Goal: Obtain resource: Obtain resource

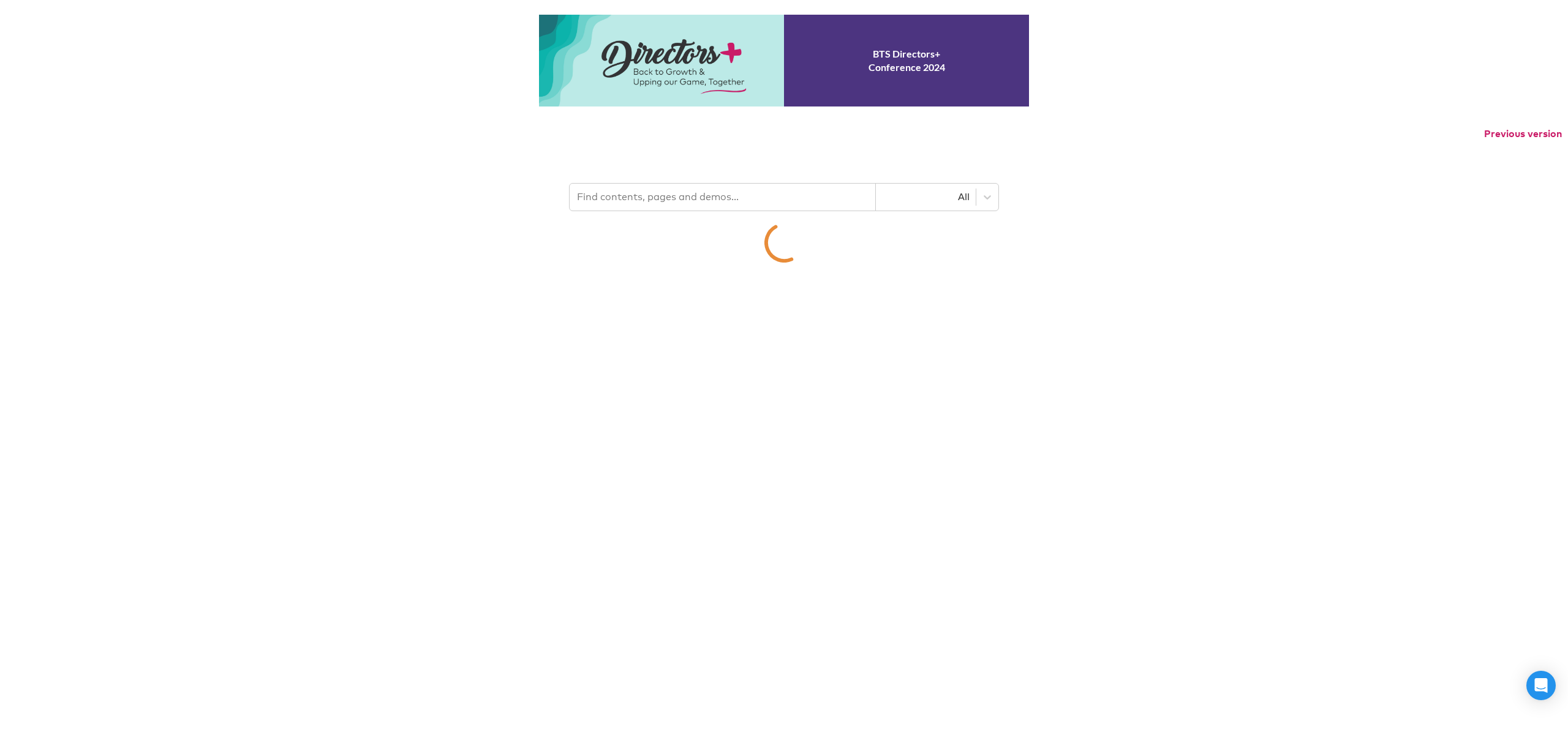
click at [625, 196] on input "text" at bounding box center [723, 197] width 306 height 27
type input "mbs"
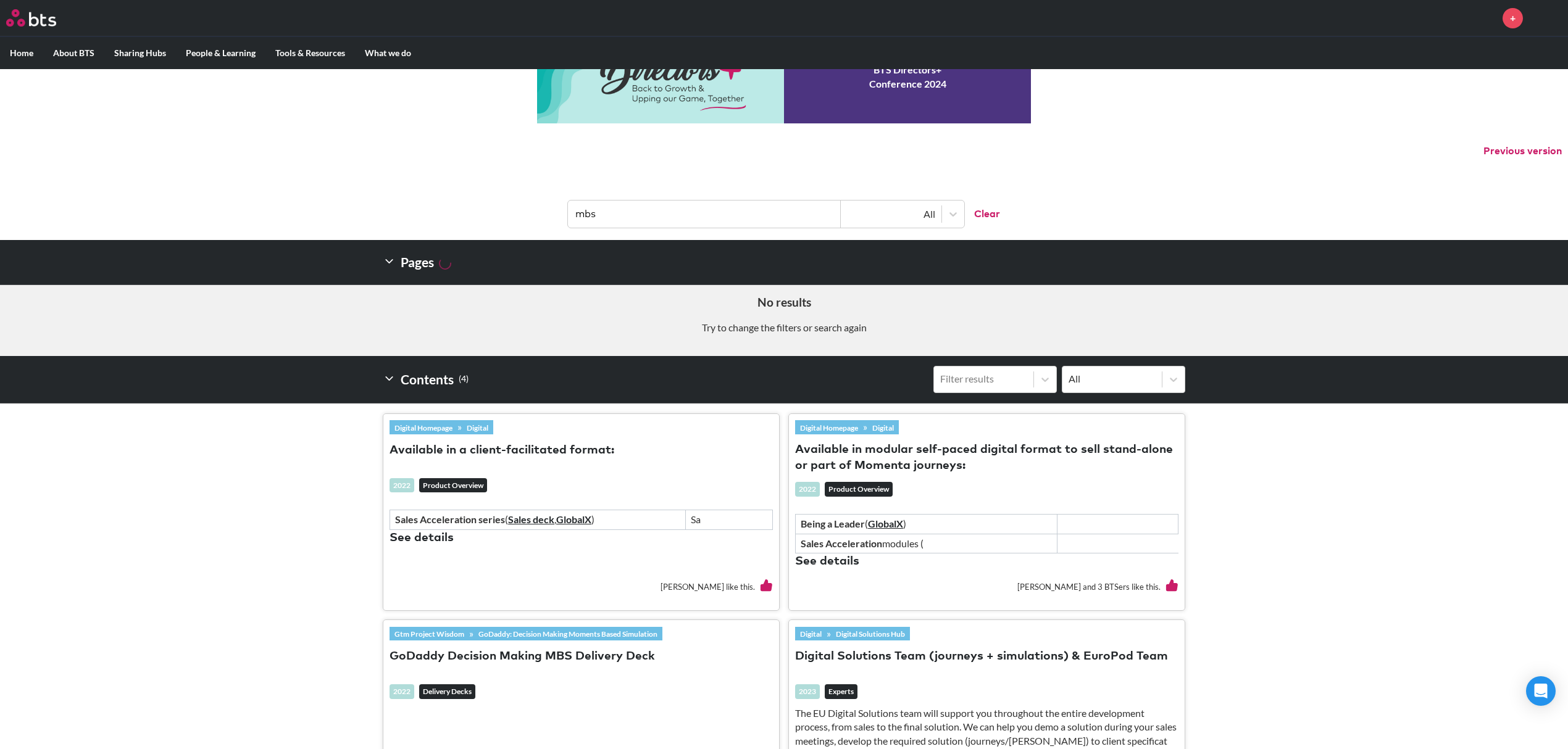
scroll to position [83, 0]
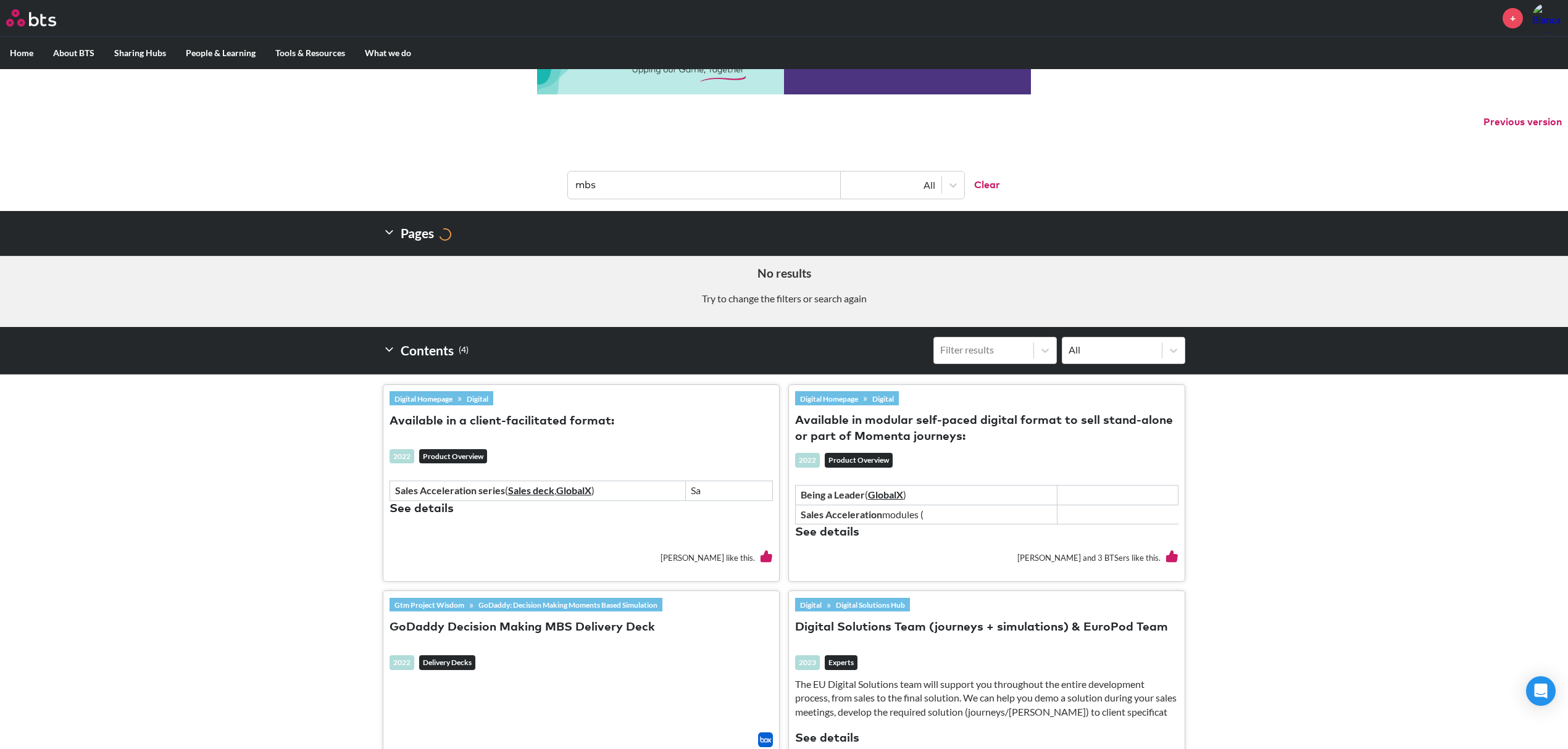
click at [448, 398] on link "Digital Homepage" at bounding box center [423, 398] width 68 height 13
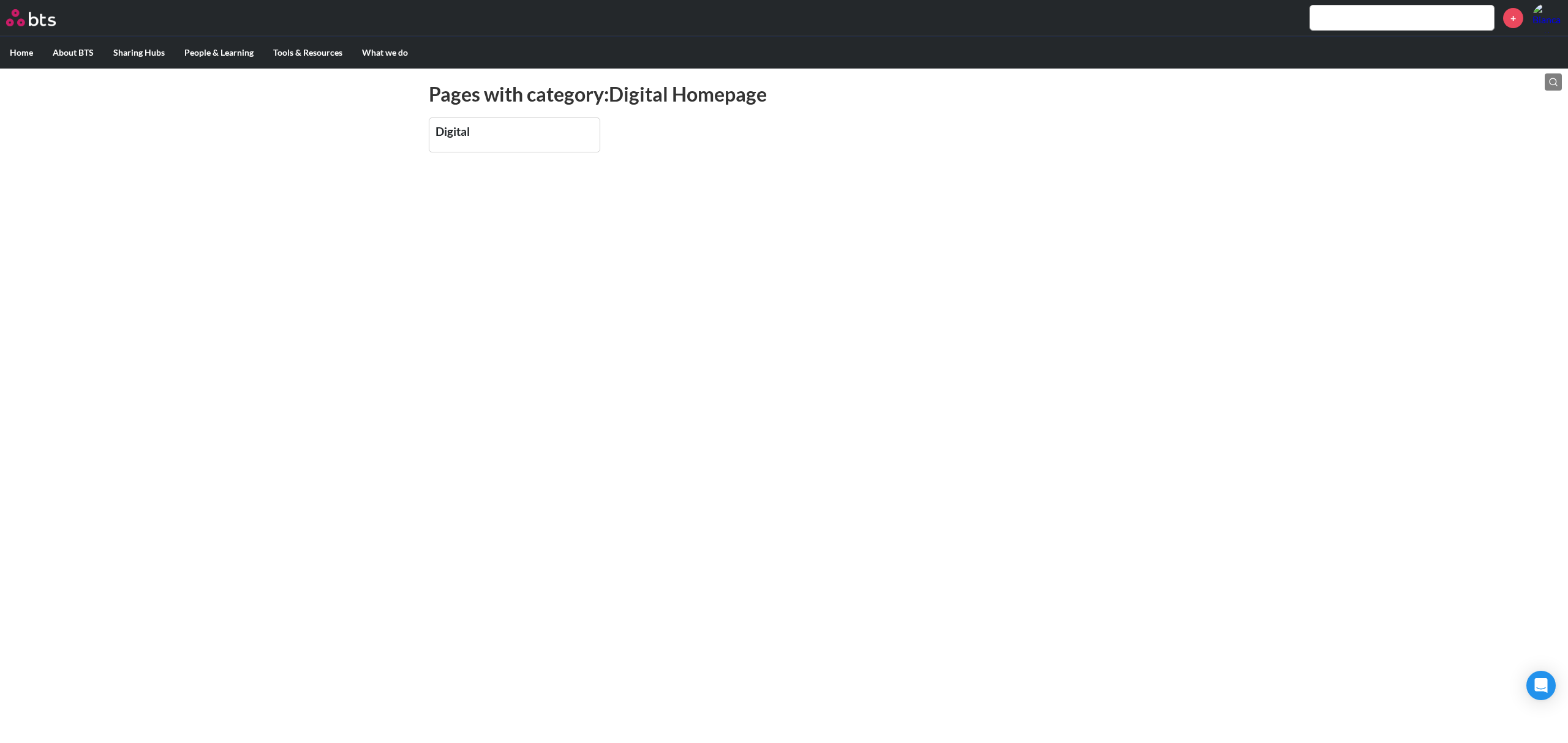
click at [453, 132] on link "Digital" at bounding box center [453, 131] width 34 height 14
click at [495, 132] on h3 "Digital" at bounding box center [514, 131] width 158 height 14
click at [1349, 18] on input "text" at bounding box center [1402, 18] width 184 height 25
type input "pulse"
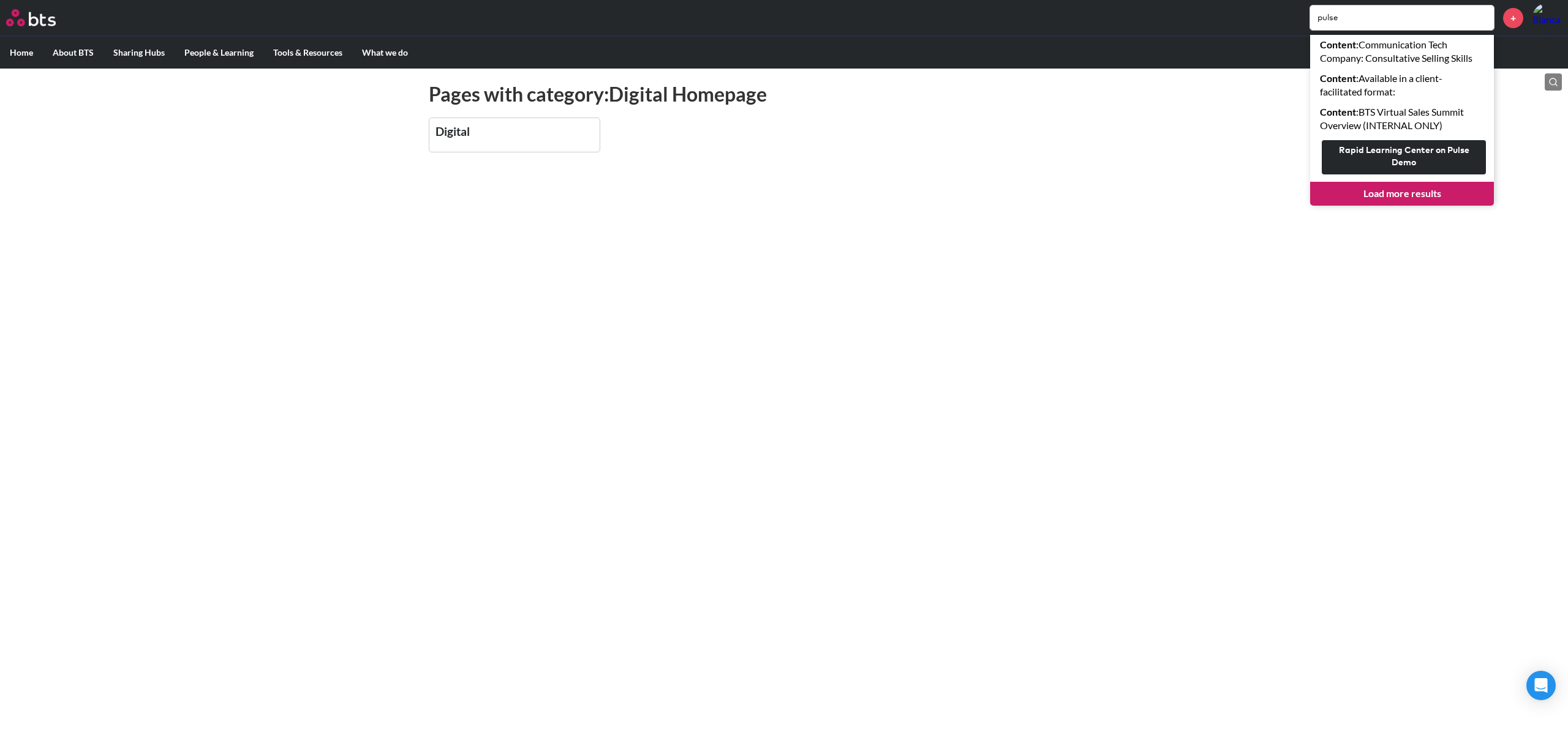
click at [1388, 192] on link "Load more results" at bounding box center [1402, 194] width 184 height 23
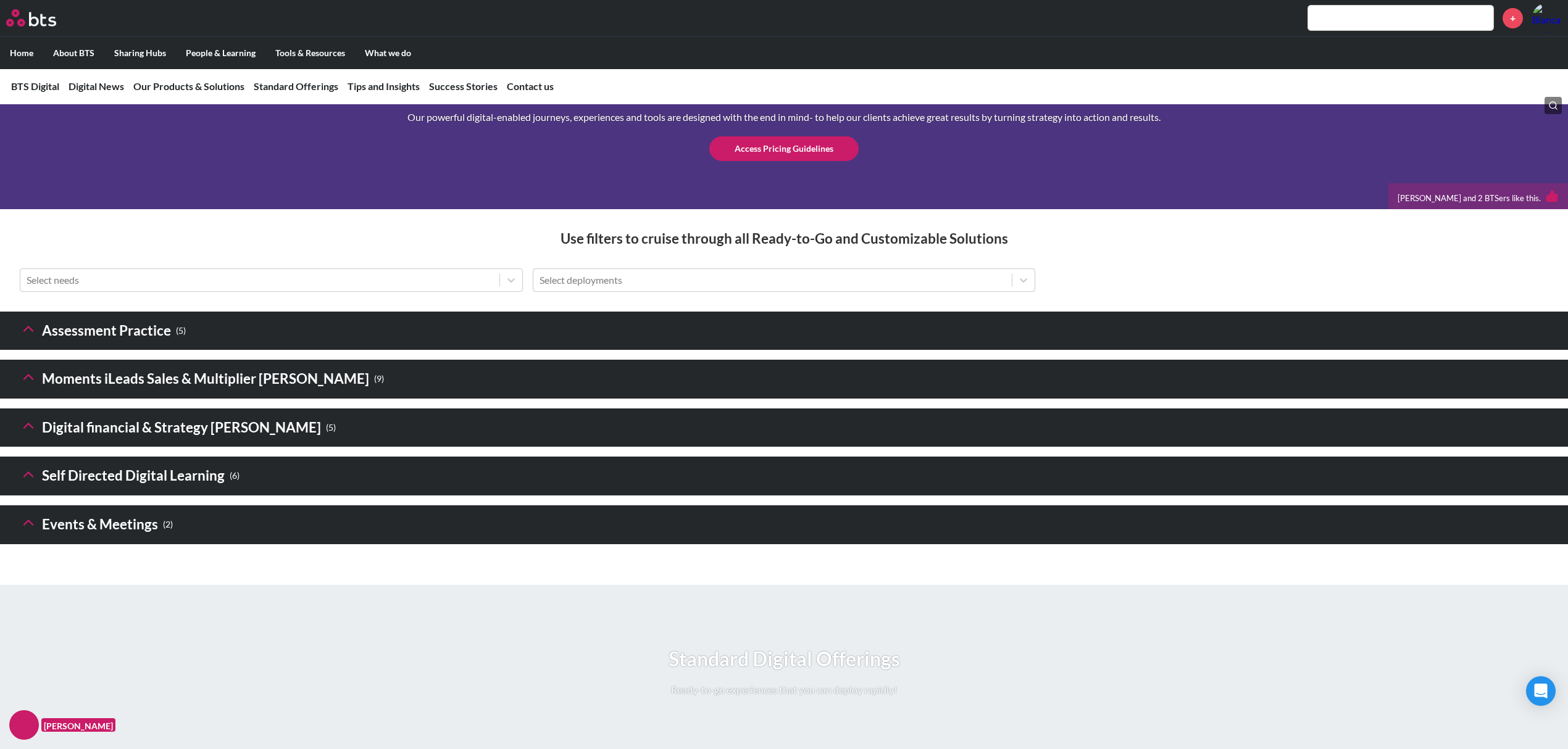
scroll to position [1564, 0]
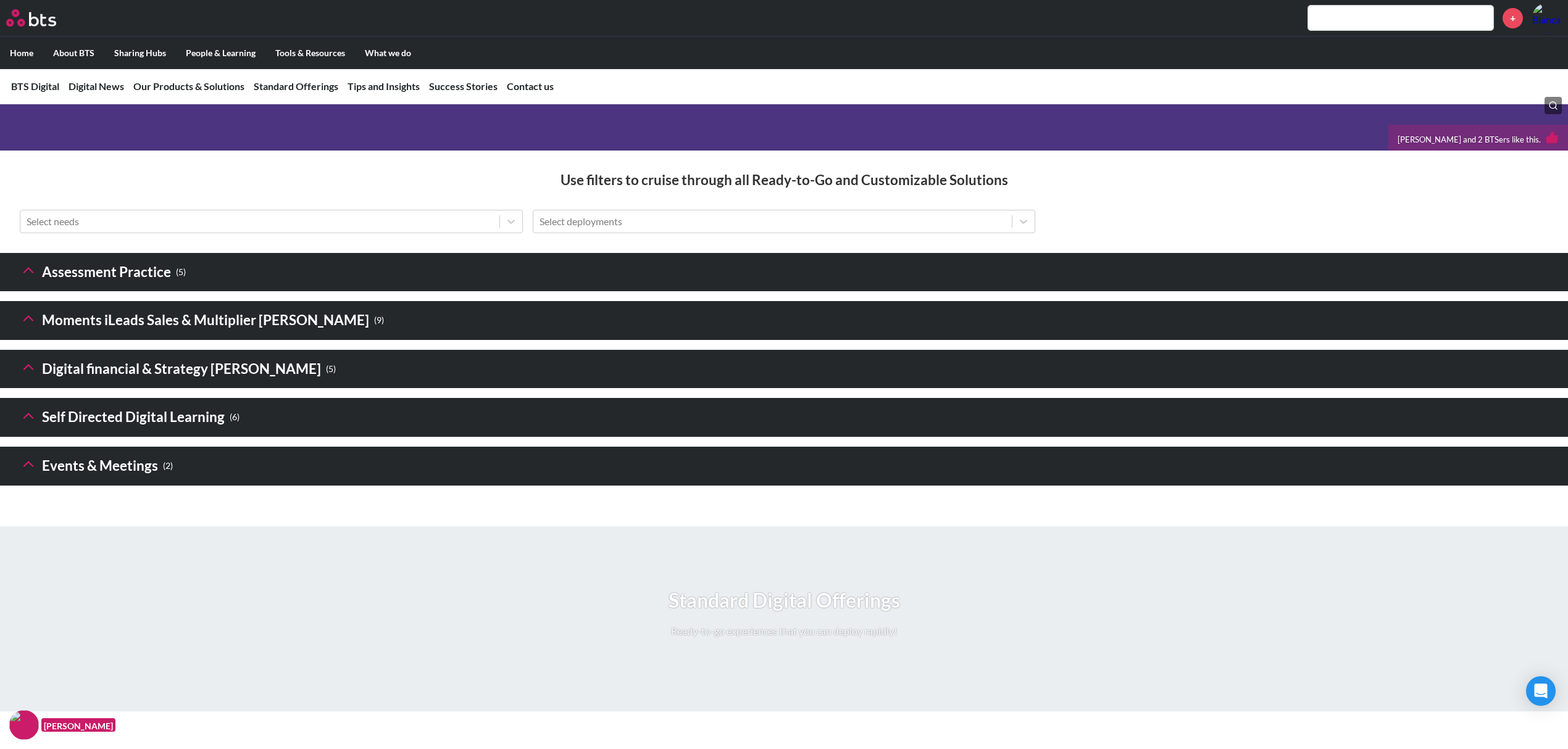
click at [70, 430] on h3 "Self Directed Digital Learning ( 6 )" at bounding box center [130, 418] width 220 height 27
click at [225, 430] on h3 "Self Directed Digital Learning ( 6 )" at bounding box center [130, 418] width 220 height 27
click at [31, 425] on icon at bounding box center [28, 415] width 17 height 17
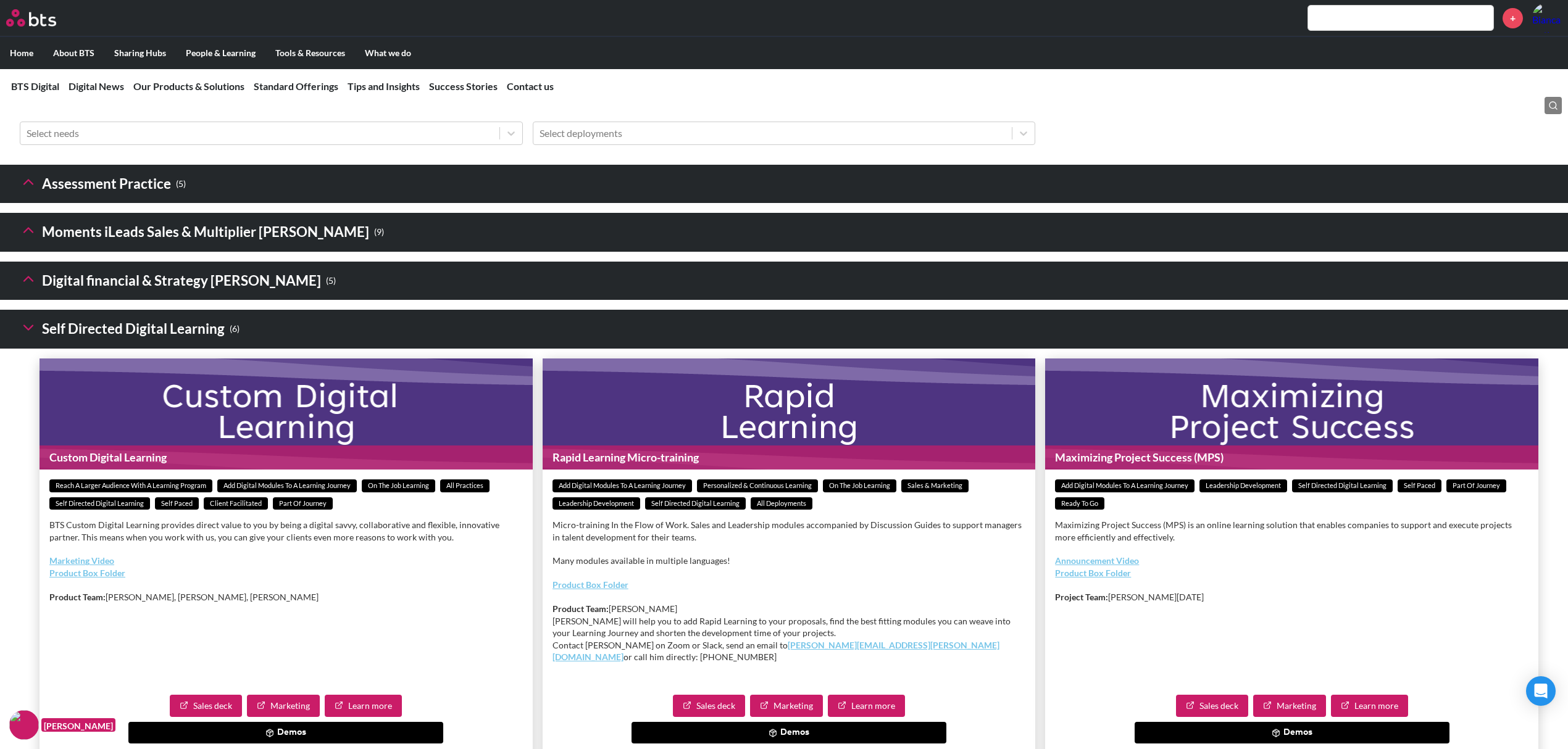
scroll to position [1645, 0]
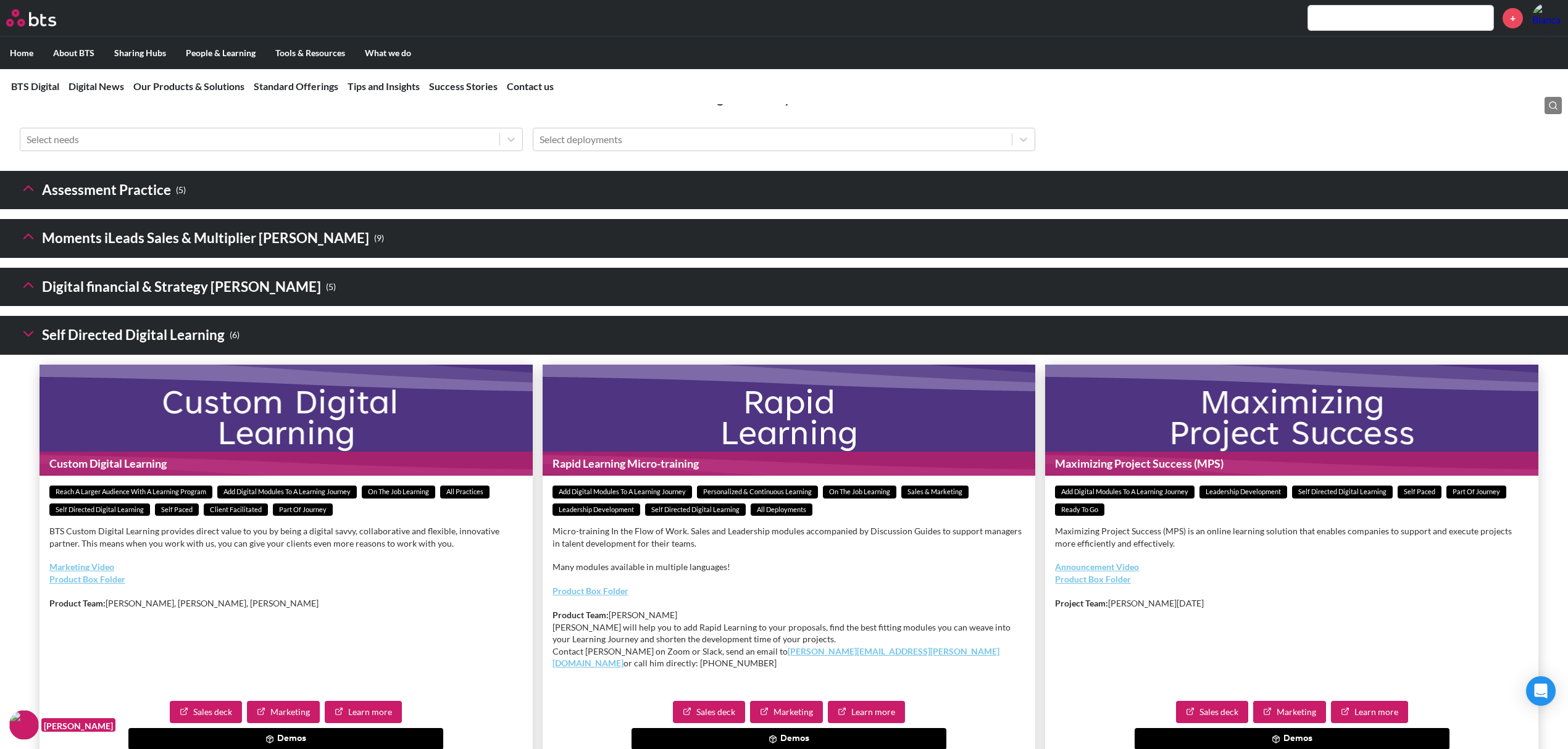
click at [28, 252] on h3 "Moments iLeads Sales & Multiplier Sims ( 9 )" at bounding box center [201, 239] width 364 height 27
click at [30, 239] on polyline at bounding box center [28, 236] width 9 height 4
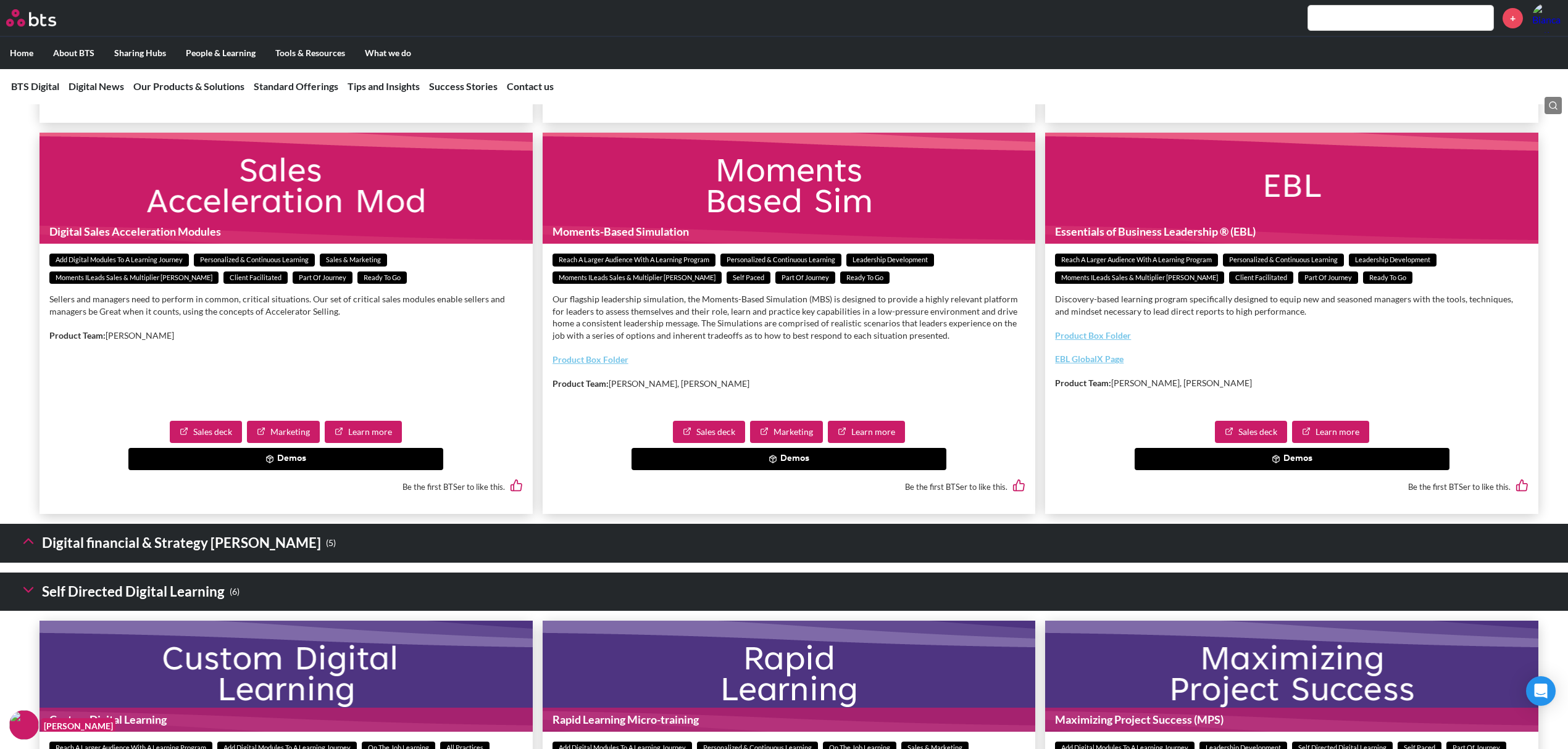
scroll to position [2551, 0]
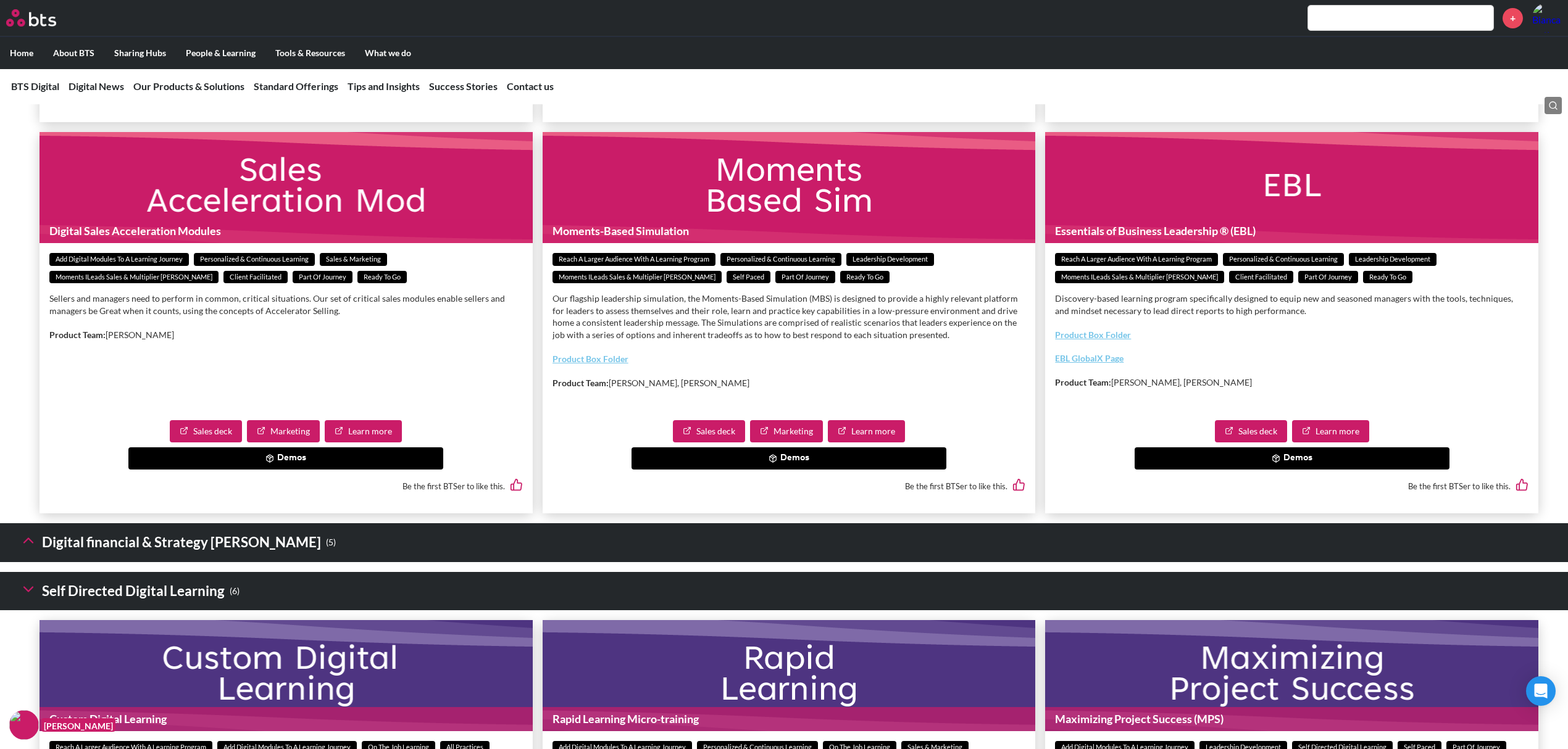
click at [707, 443] on link "Sales deck" at bounding box center [708, 431] width 72 height 22
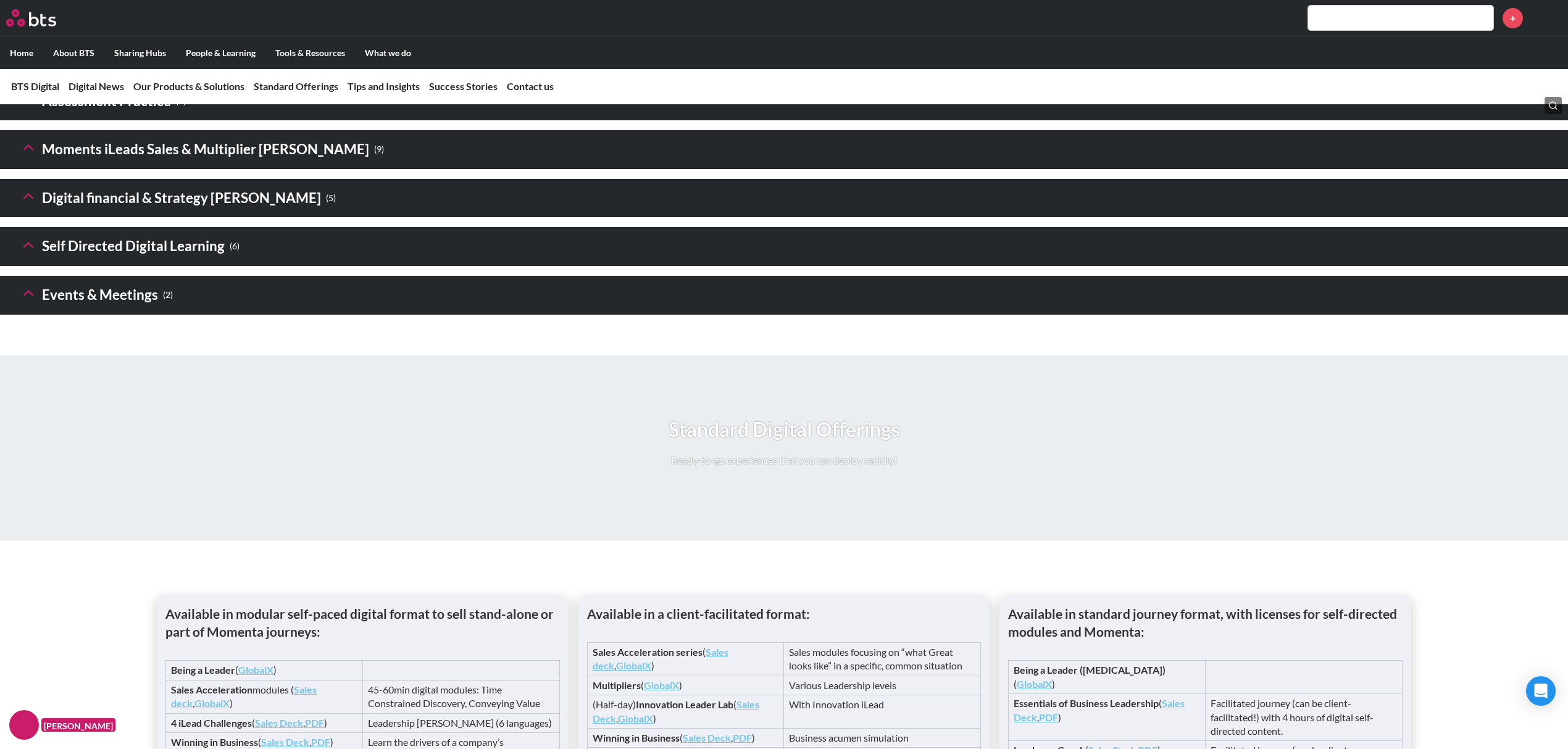
scroll to position [1729, 0]
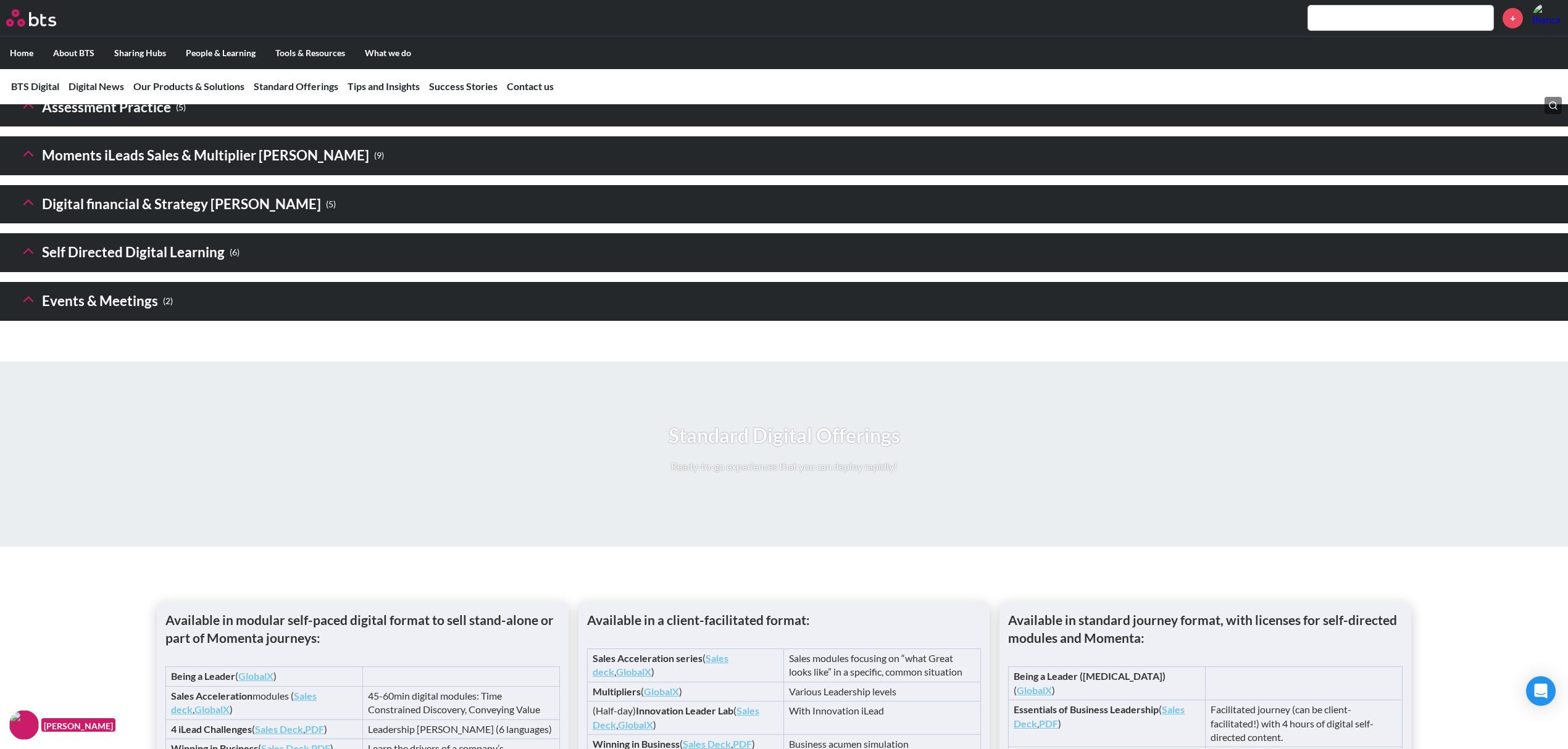
click at [28, 162] on icon at bounding box center [28, 153] width 17 height 17
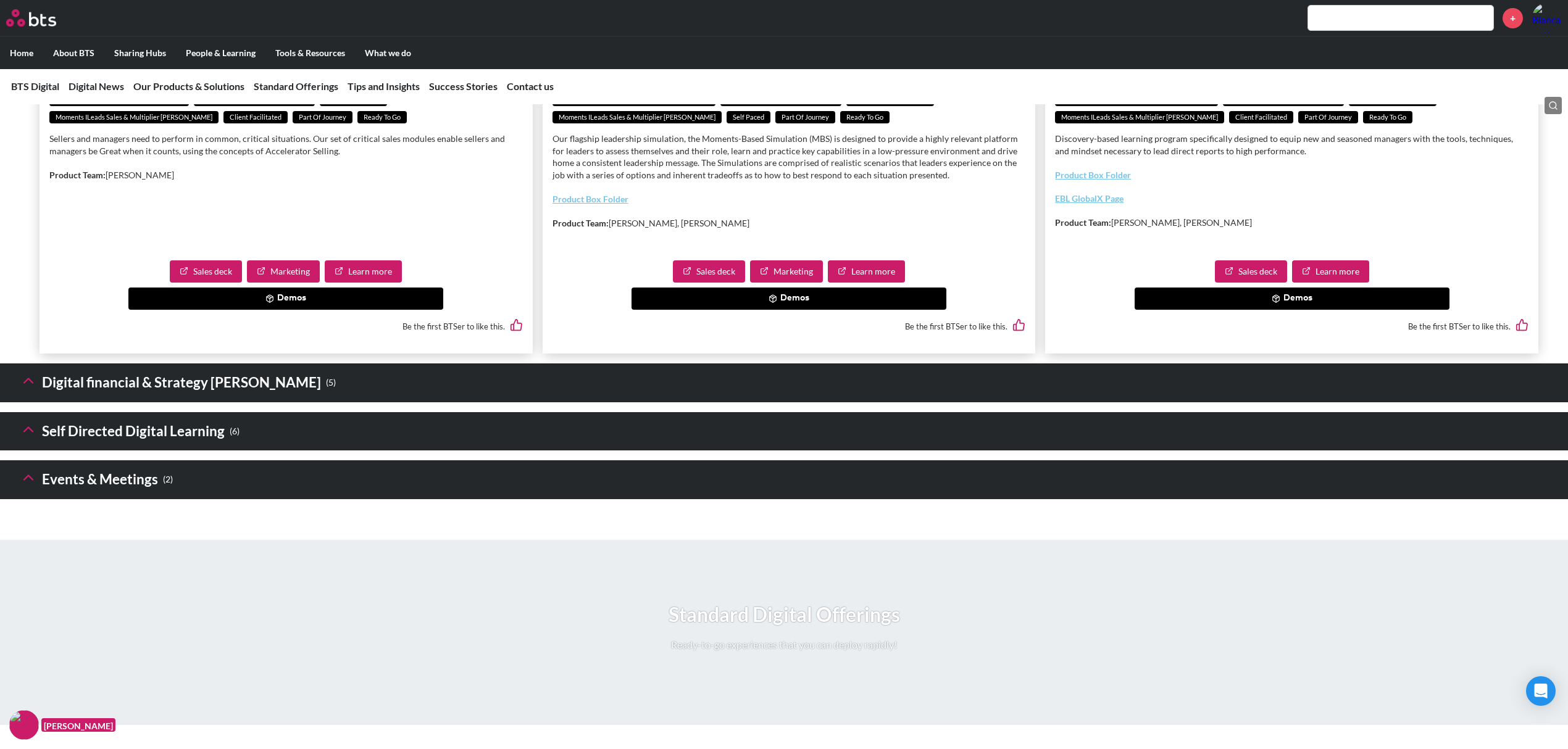
scroll to position [2716, 0]
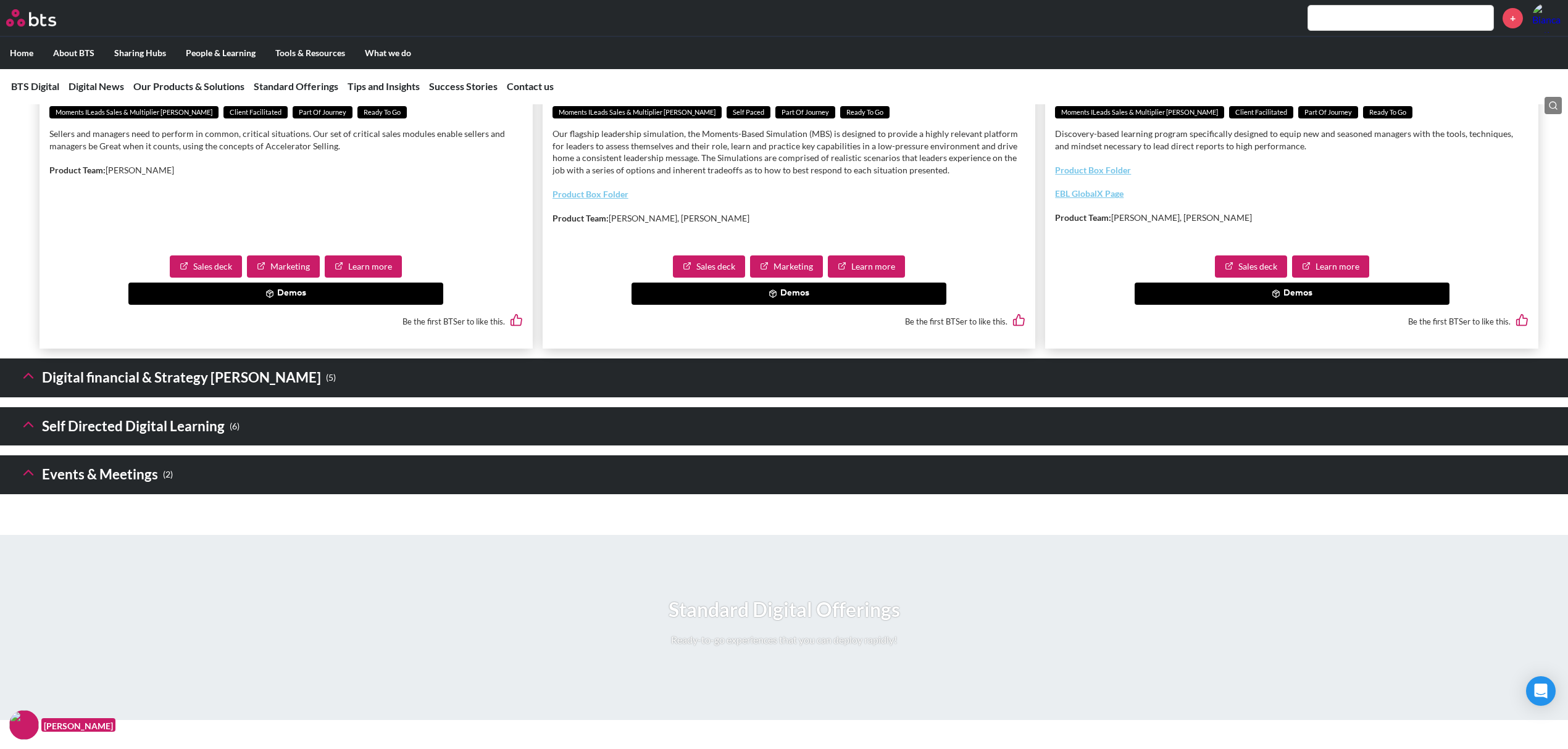
click at [616, 200] on link "Product Box Folder" at bounding box center [591, 194] width 76 height 11
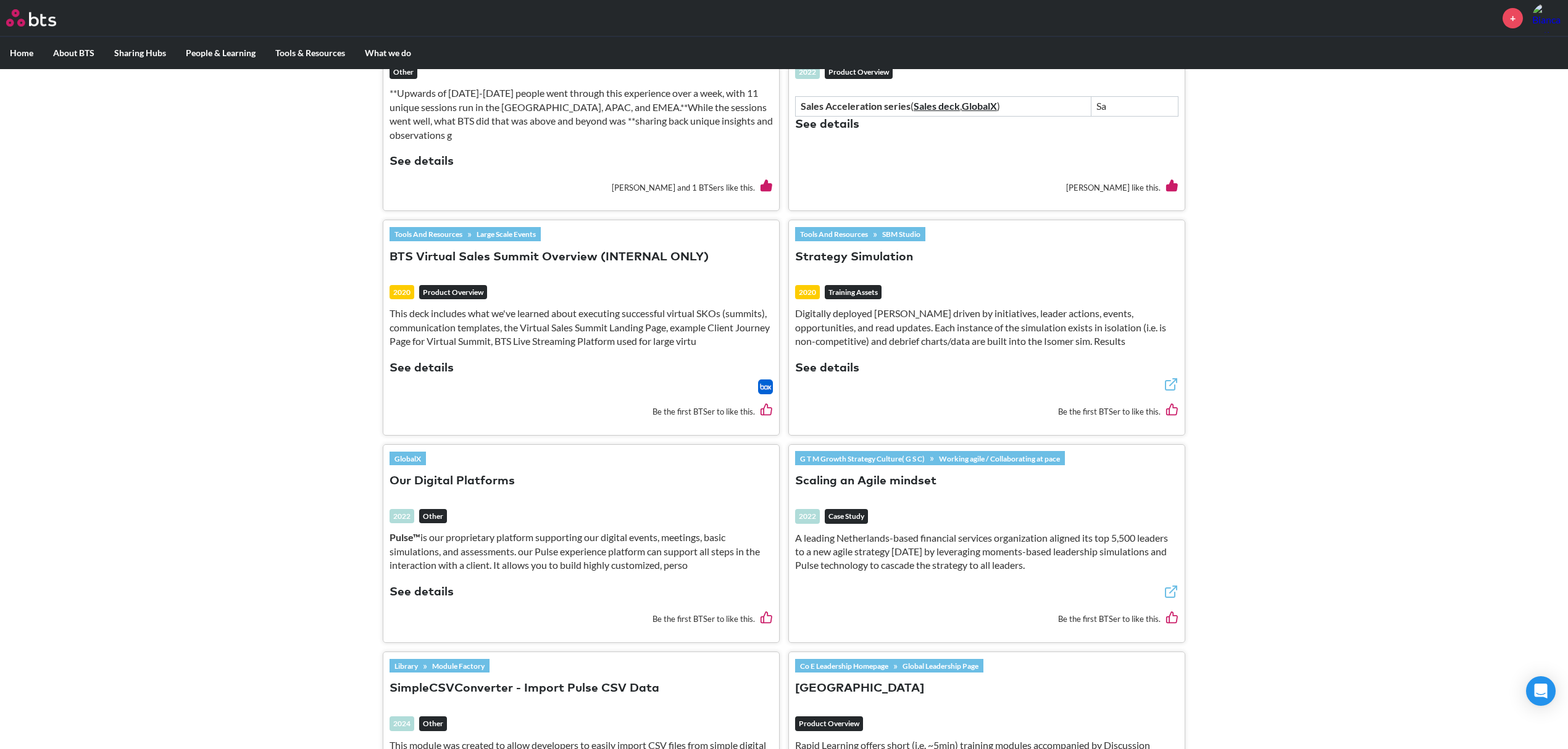
scroll to position [576, 0]
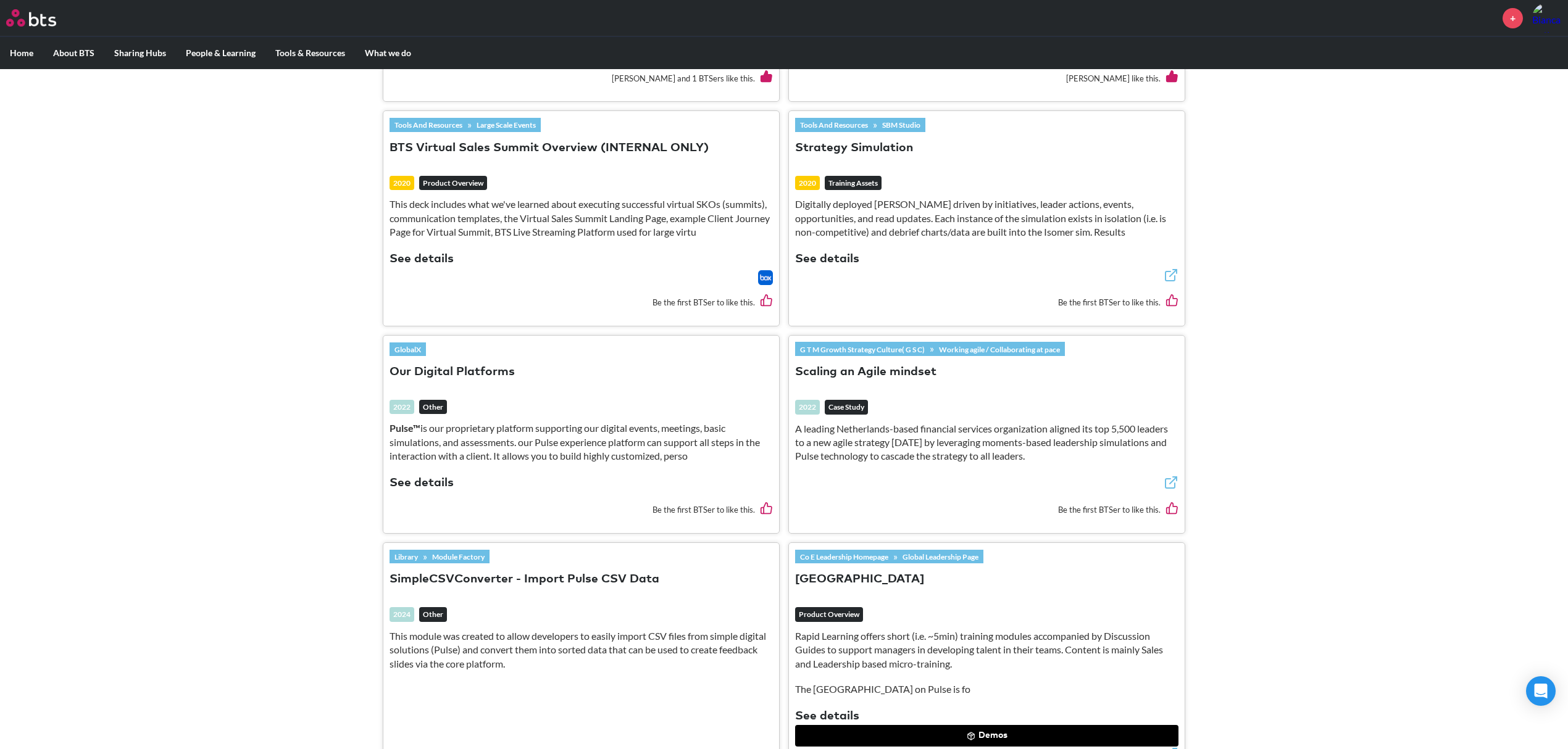
click at [404, 343] on link "GlobalX" at bounding box center [407, 349] width 36 height 13
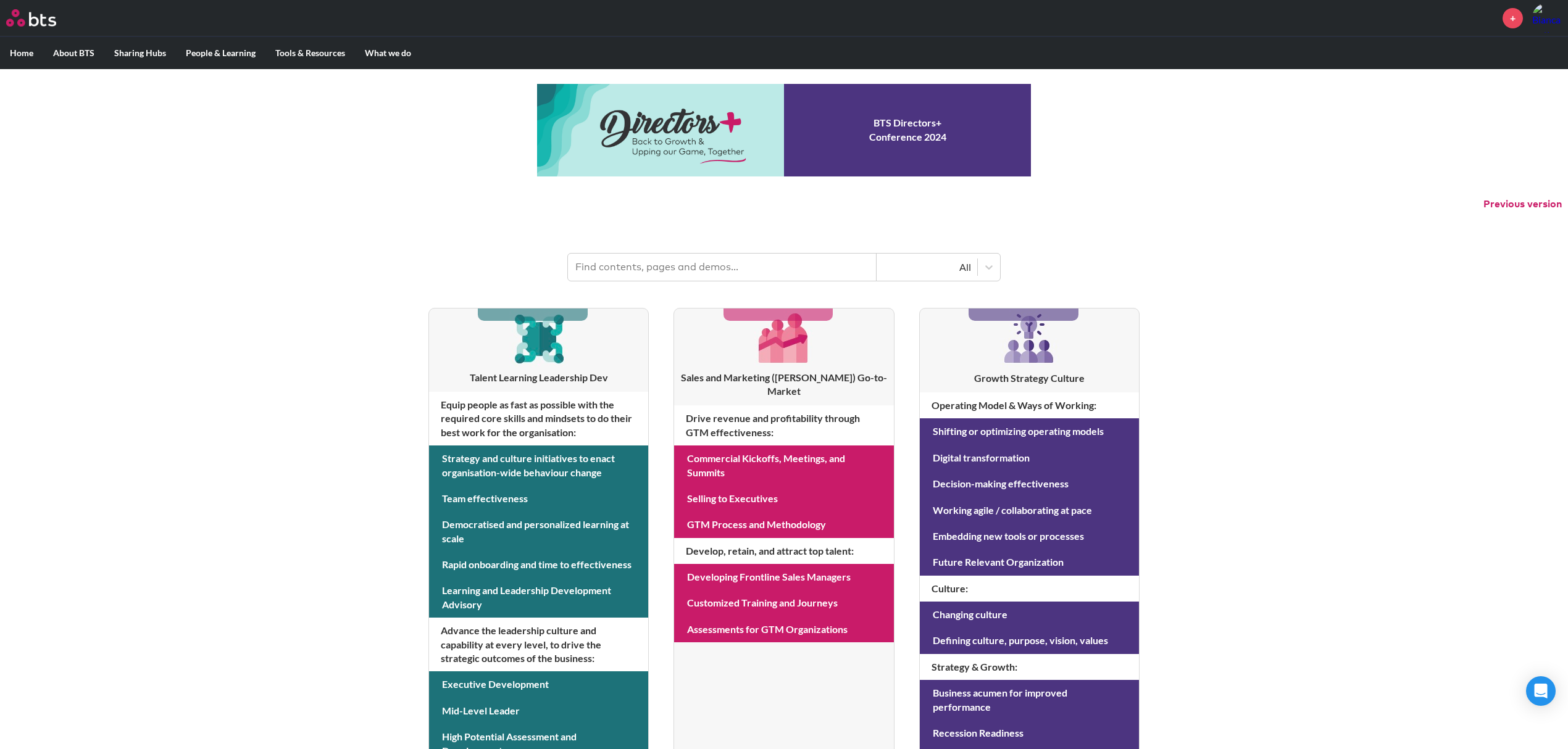
click at [641, 275] on input "text" at bounding box center [722, 267] width 309 height 28
type input "pulse"
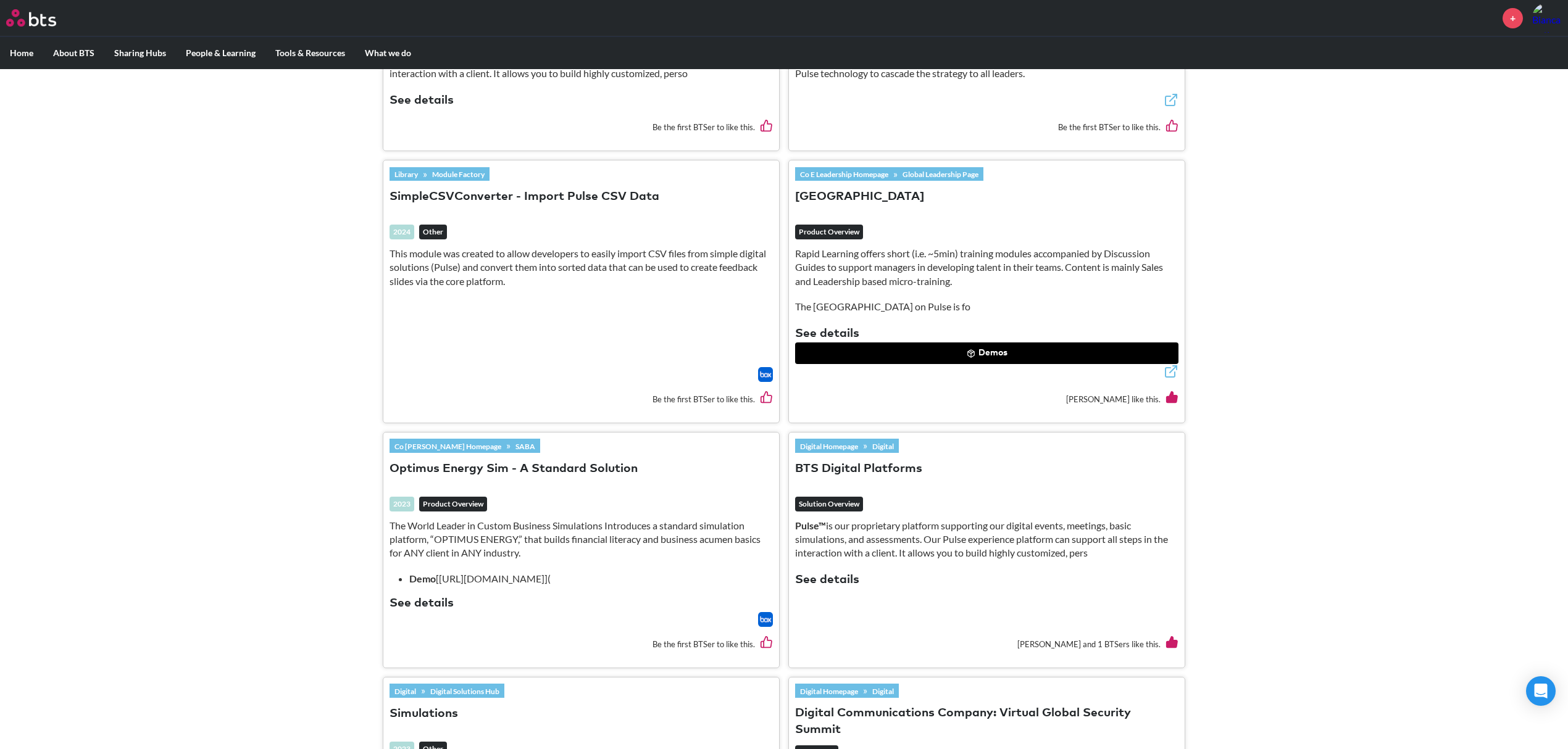
scroll to position [1069, 0]
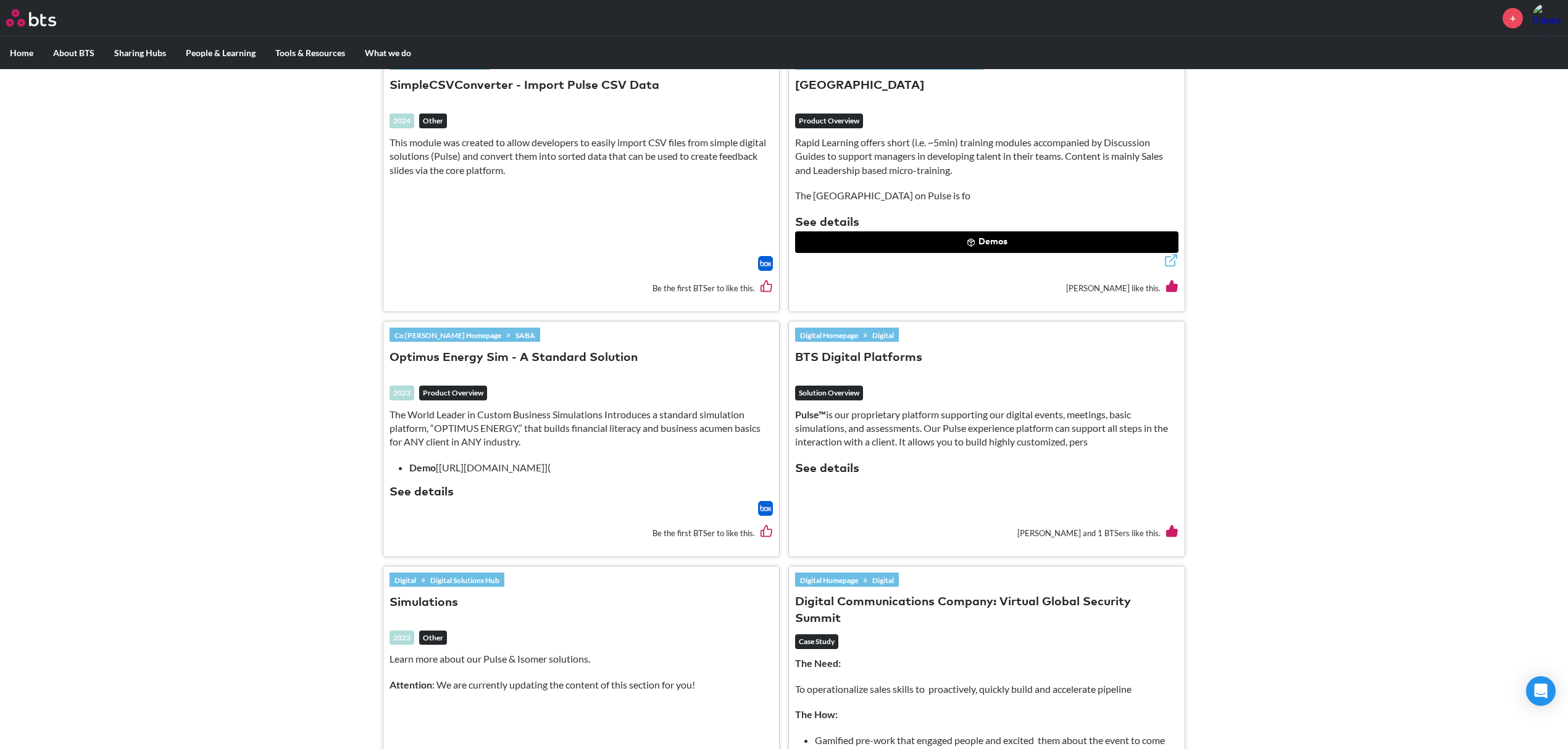
click at [835, 461] on button "See details" at bounding box center [827, 469] width 64 height 17
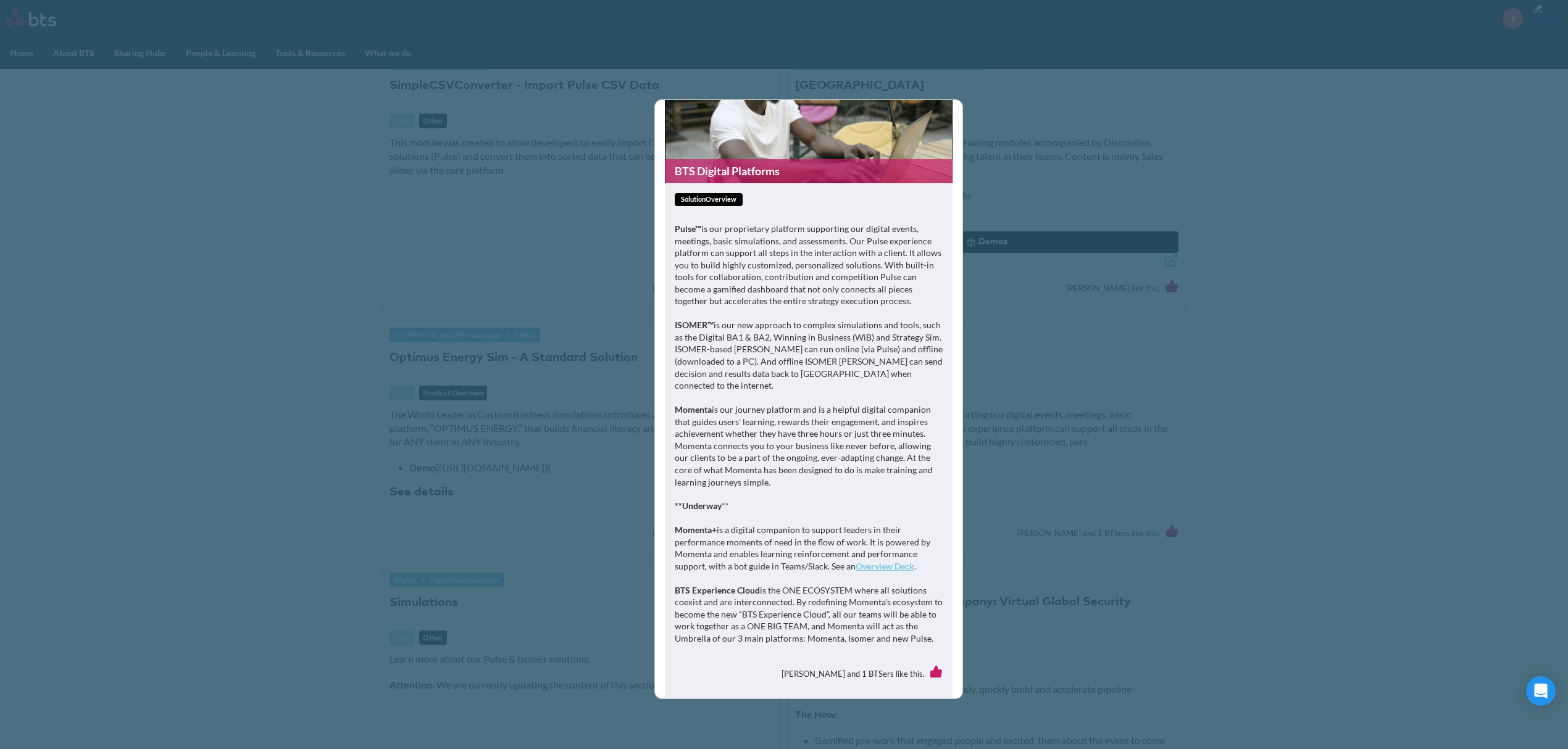
scroll to position [75, 0]
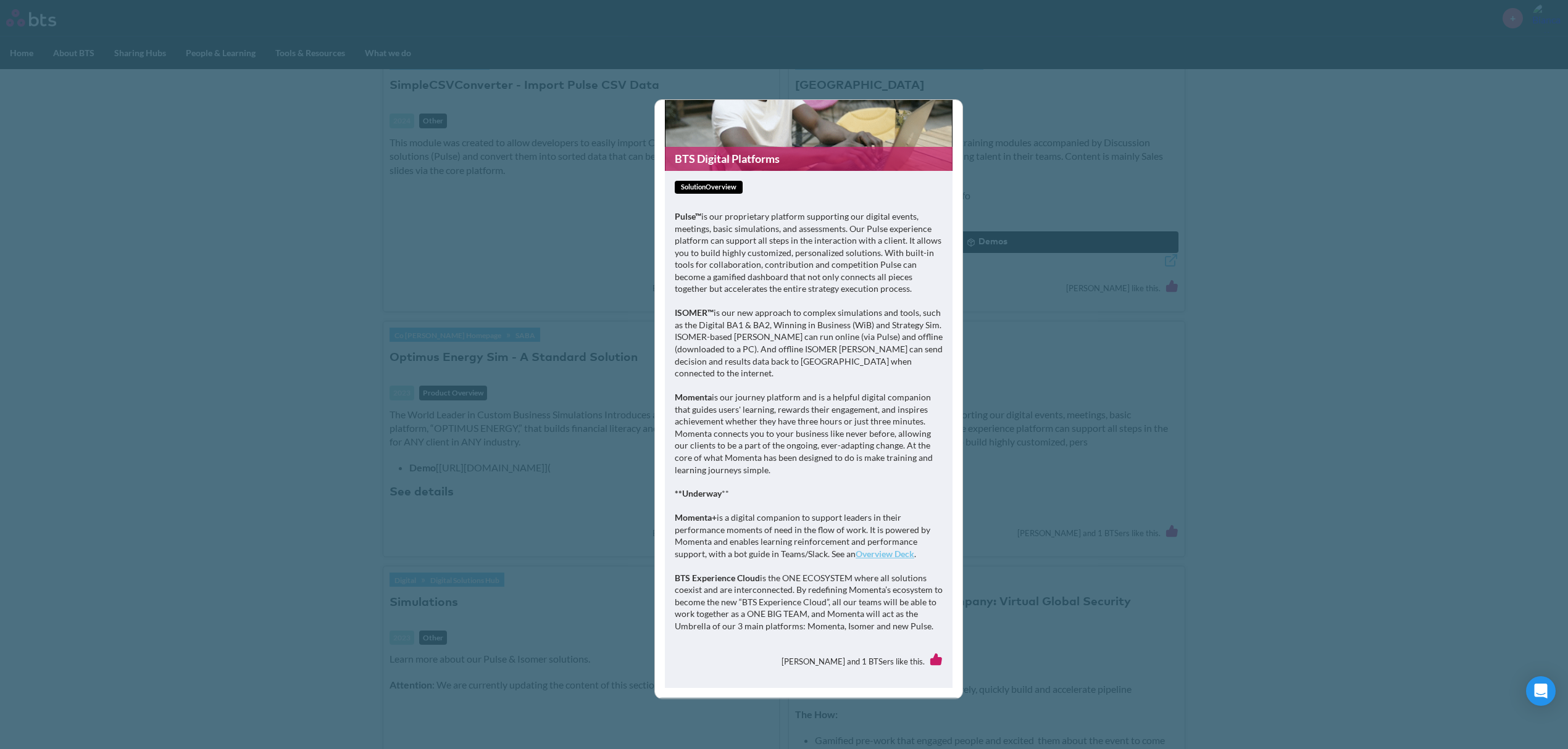
click at [889, 548] on link "Overview Deck" at bounding box center [885, 554] width 59 height 11
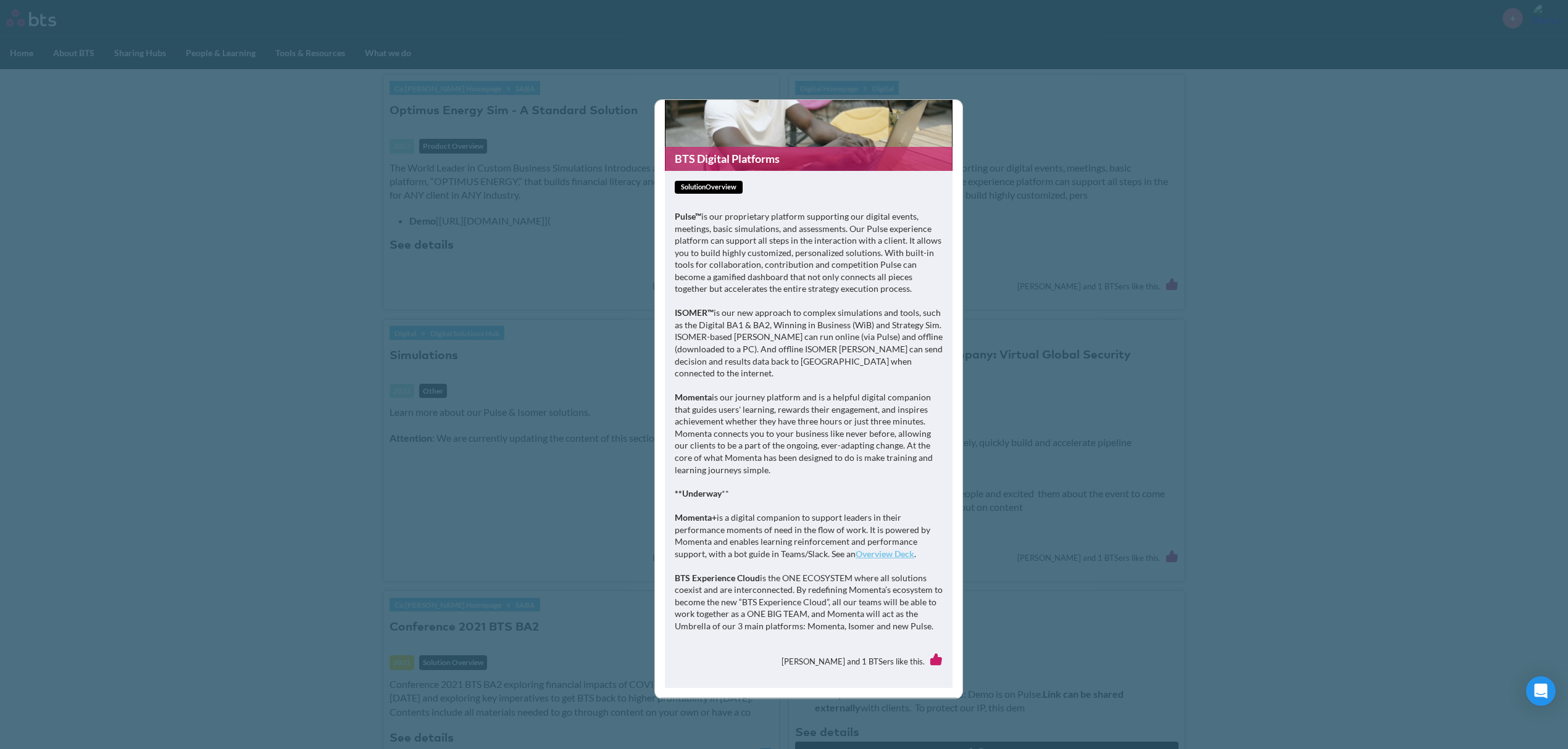
scroll to position [0, 0]
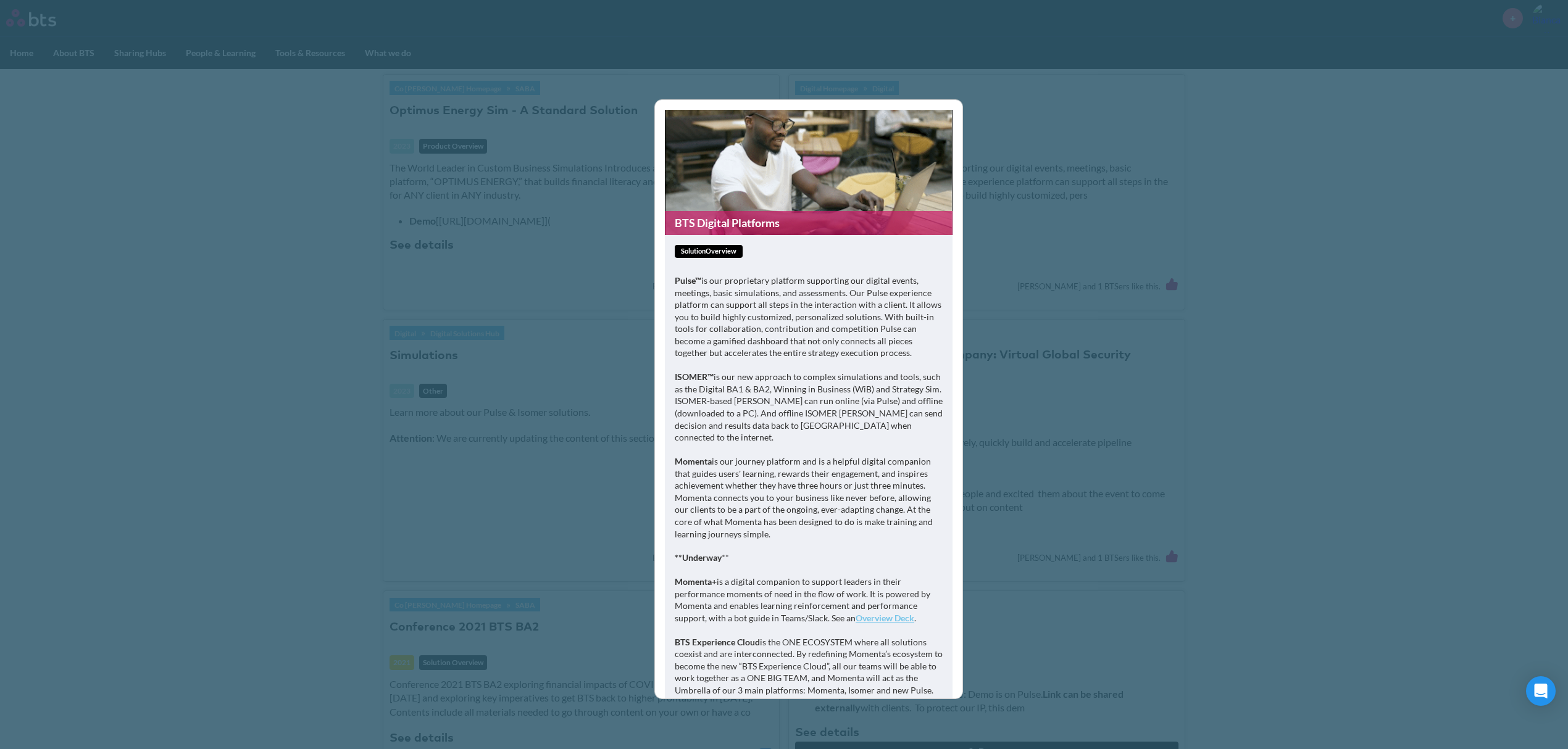
click at [714, 252] on span "solutionOverview" at bounding box center [708, 251] width 68 height 13
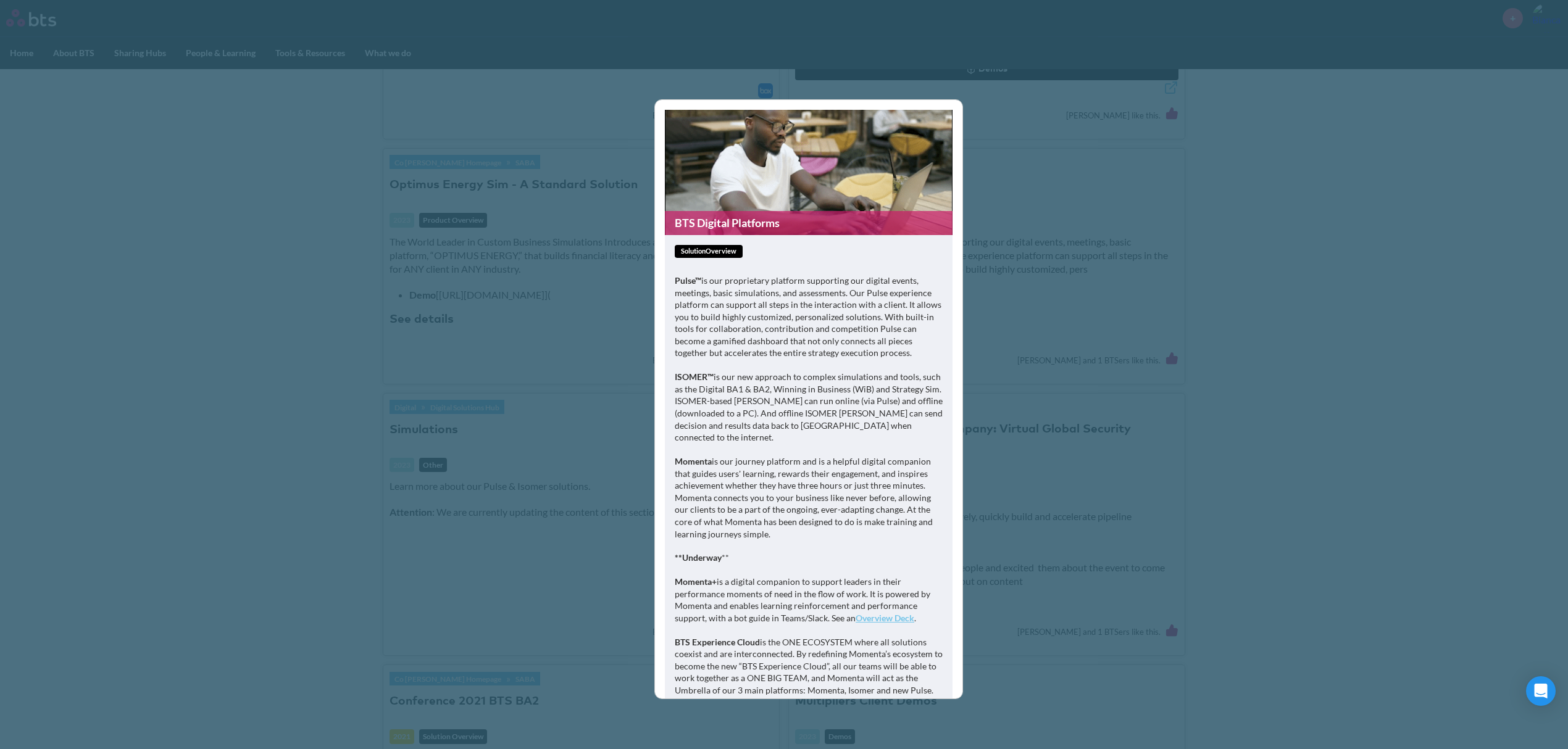
scroll to position [1234, 0]
click at [597, 139] on div "BTS Digital Platforms solutionOverview Pulse™ is our proprietary platform suppo…" at bounding box center [784, 374] width 1568 height 749
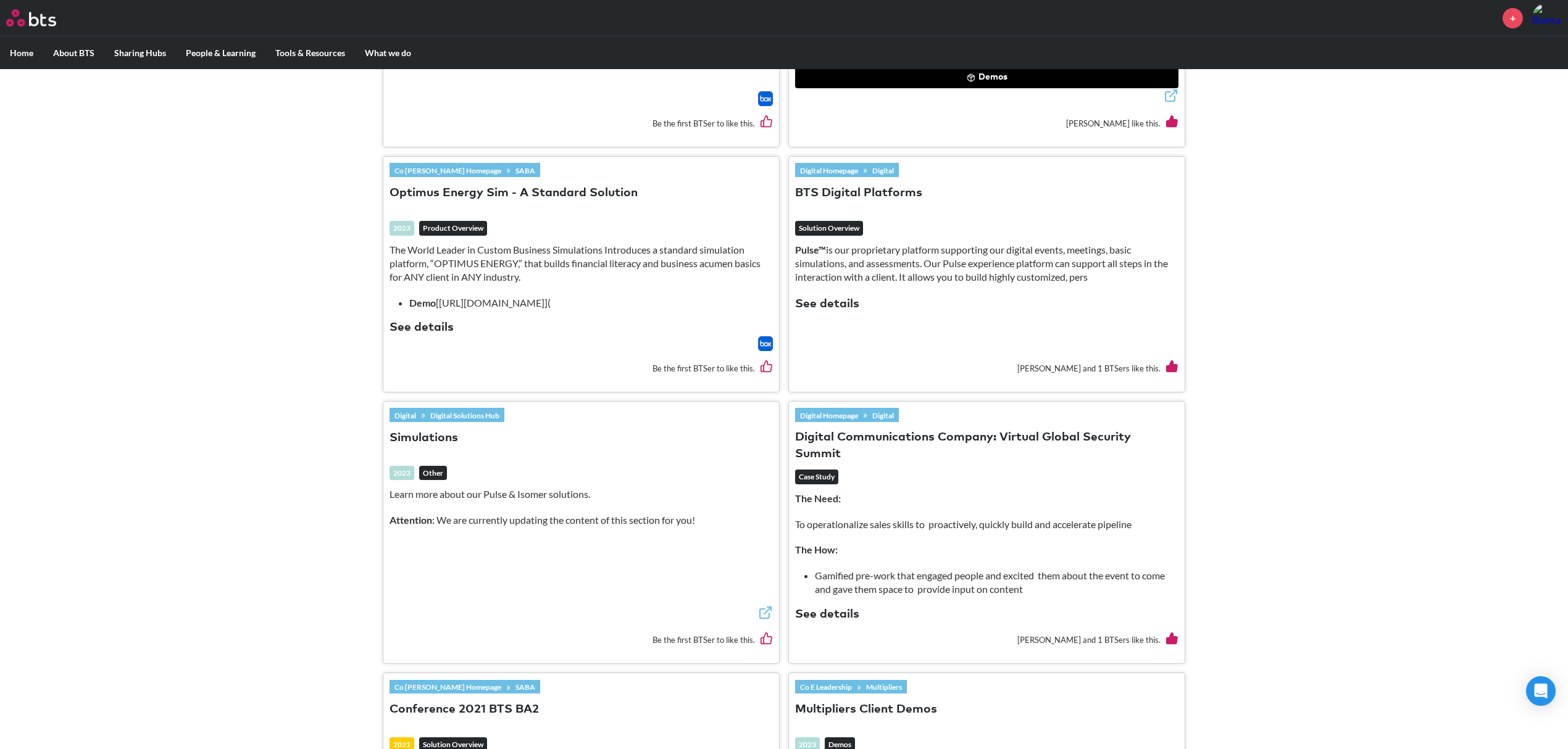
click at [910, 243] on p "Pulse™ is our proprietary platform supporting our digital events, meetings, bas…" at bounding box center [987, 264] width 383 height 42
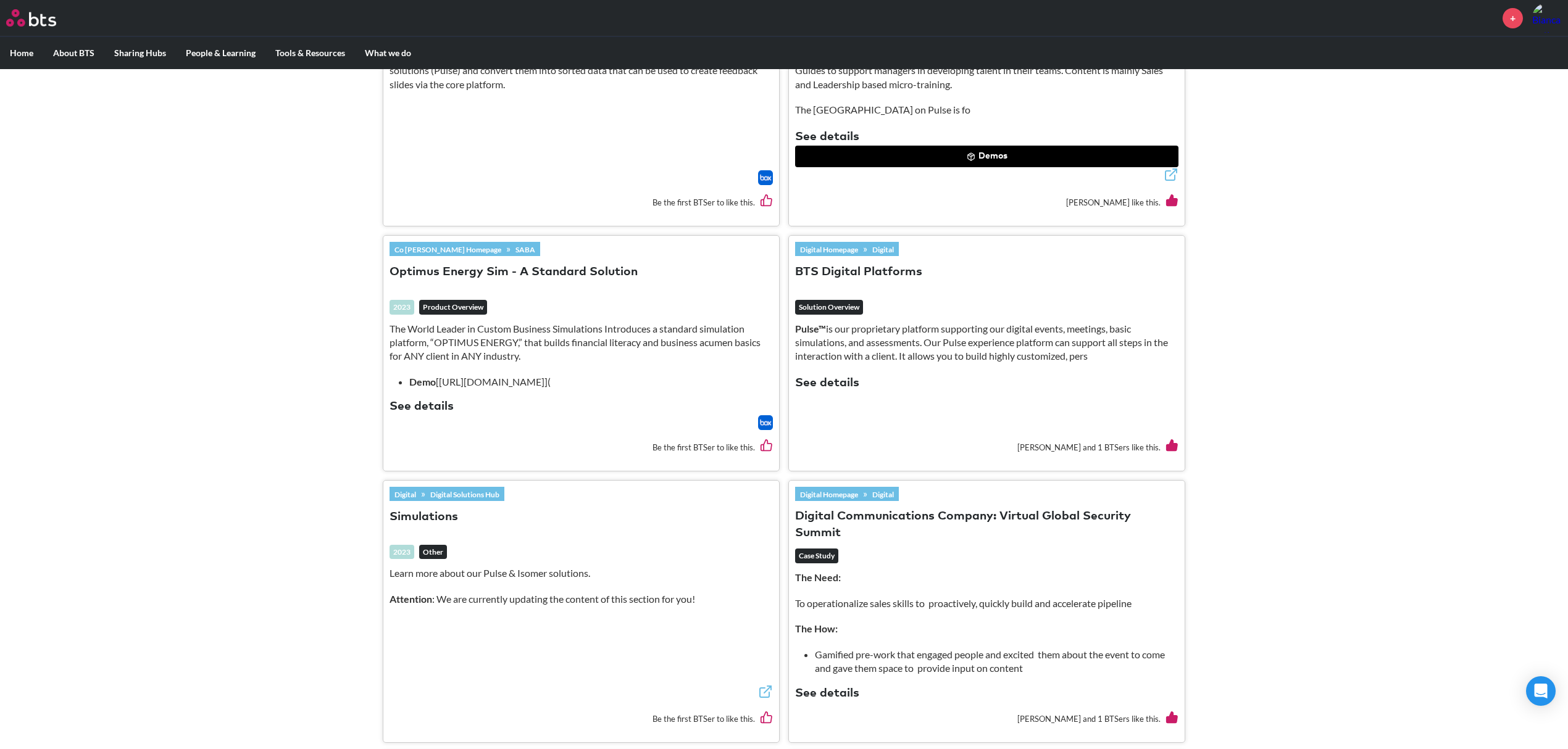
scroll to position [1037, 0]
